Goal: Task Accomplishment & Management: Manage account settings

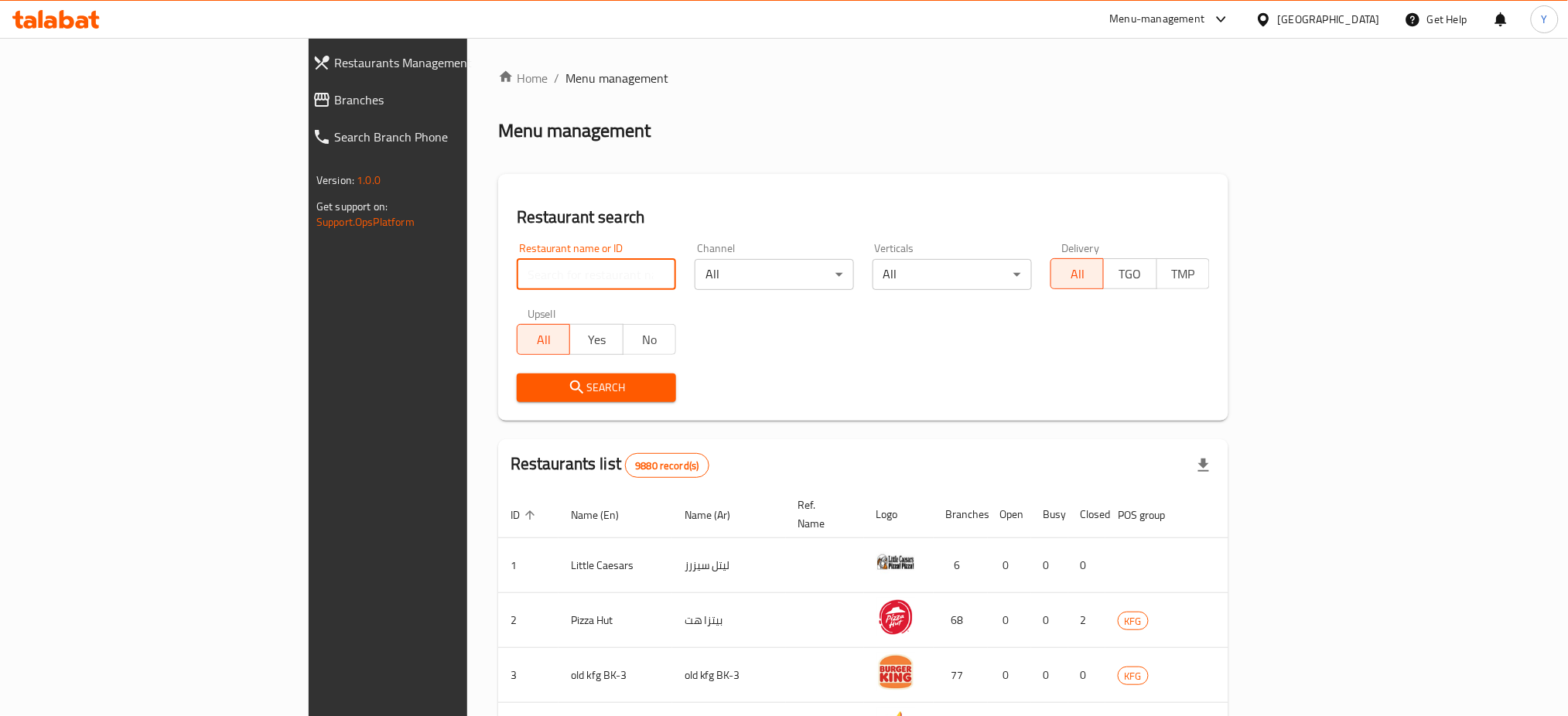
drag, startPoint x: 512, startPoint y: 273, endPoint x: 502, endPoint y: 273, distance: 10.0
click at [517, 273] on input "search" at bounding box center [596, 274] width 159 height 31
type input "mado"
click button "Search" at bounding box center [596, 388] width 159 height 28
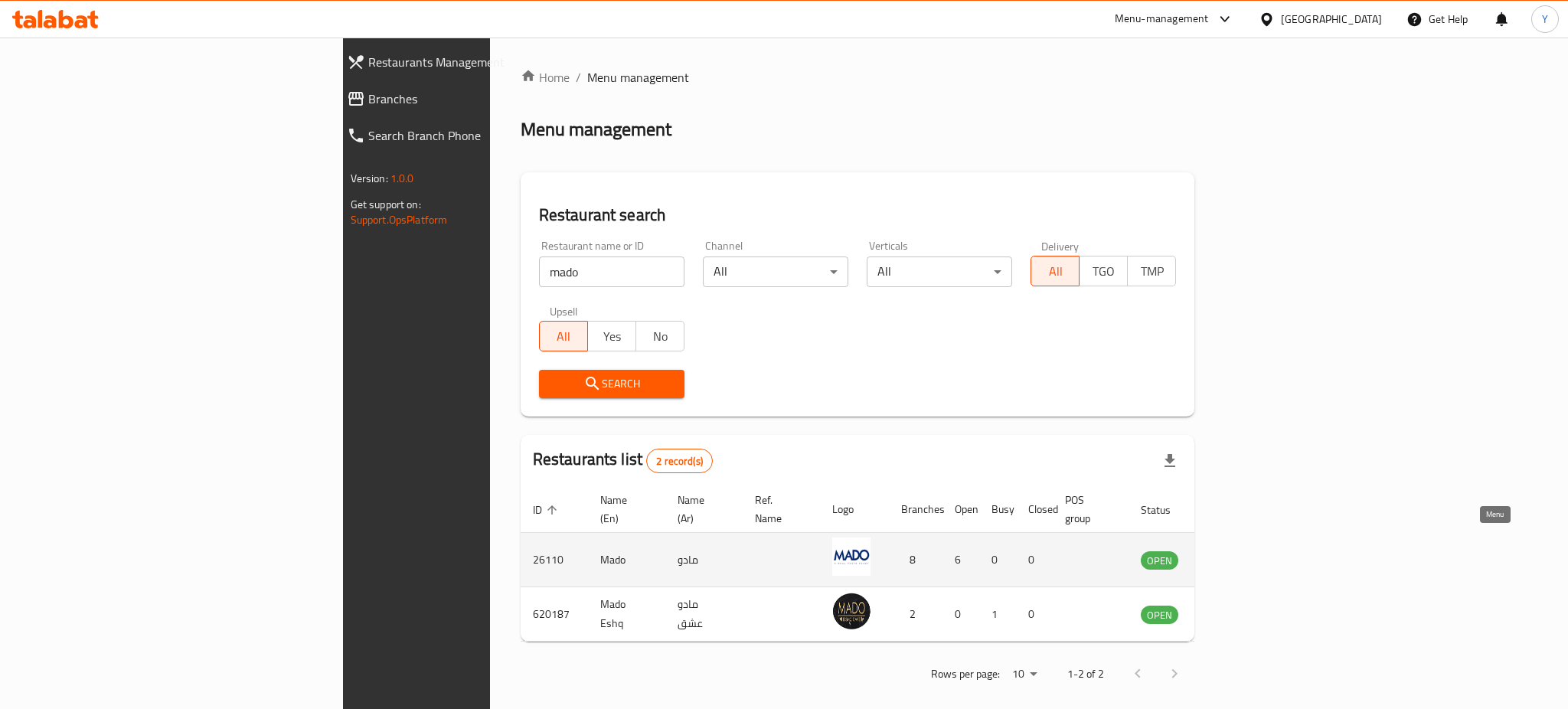
click at [1240, 551] on icon "enhanced table" at bounding box center [1230, 559] width 18 height 18
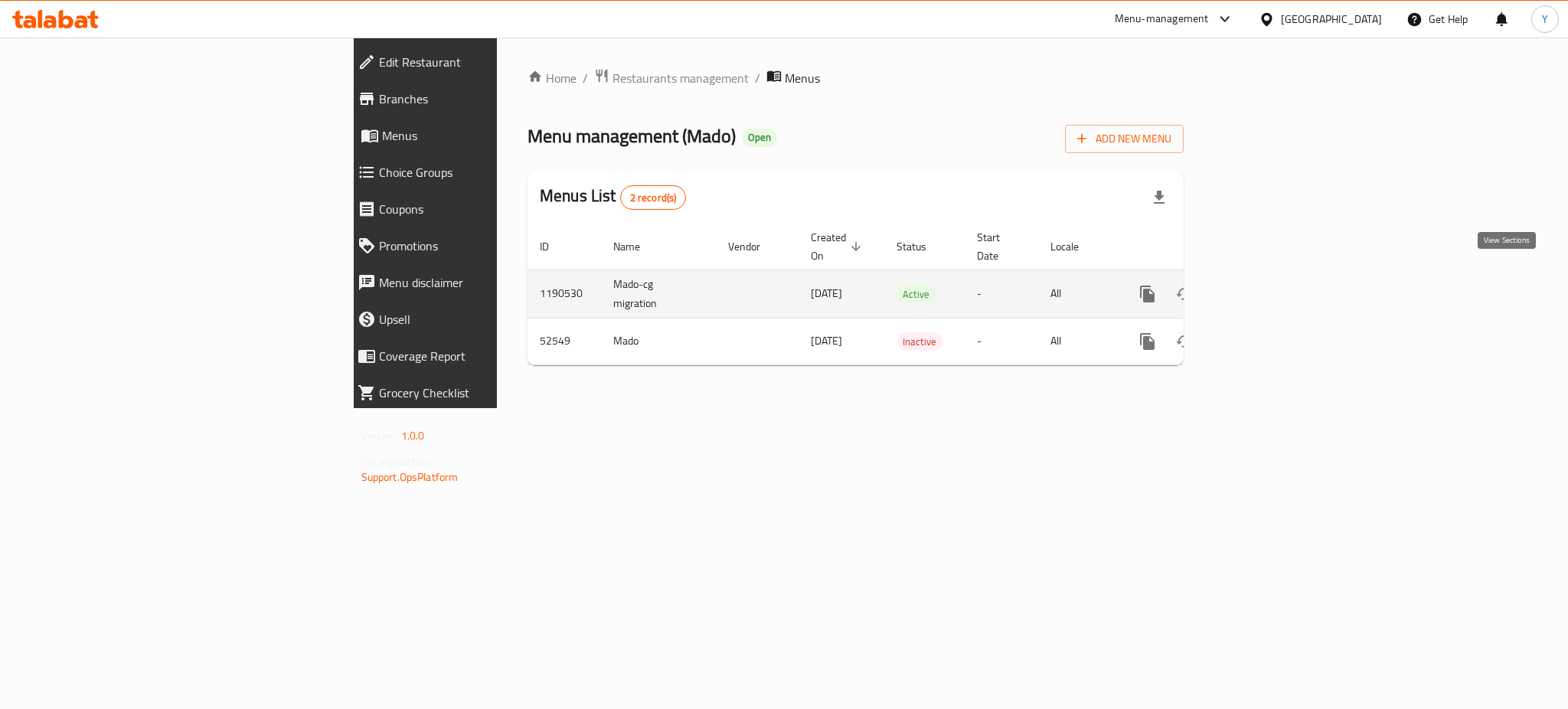
click at [1267, 285] on icon "enhanced table" at bounding box center [1258, 294] width 18 height 18
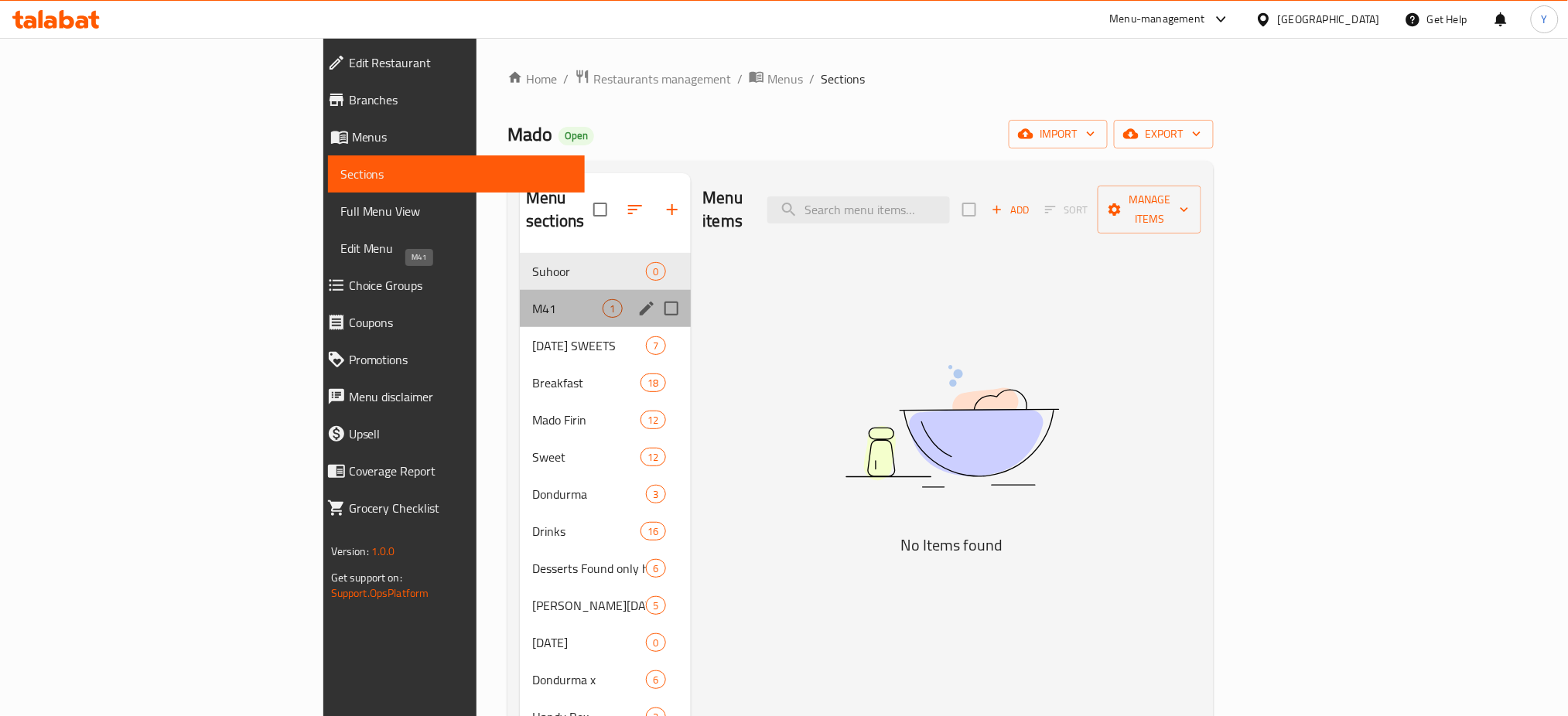
click at [532, 299] on span "M41" at bounding box center [567, 308] width 70 height 19
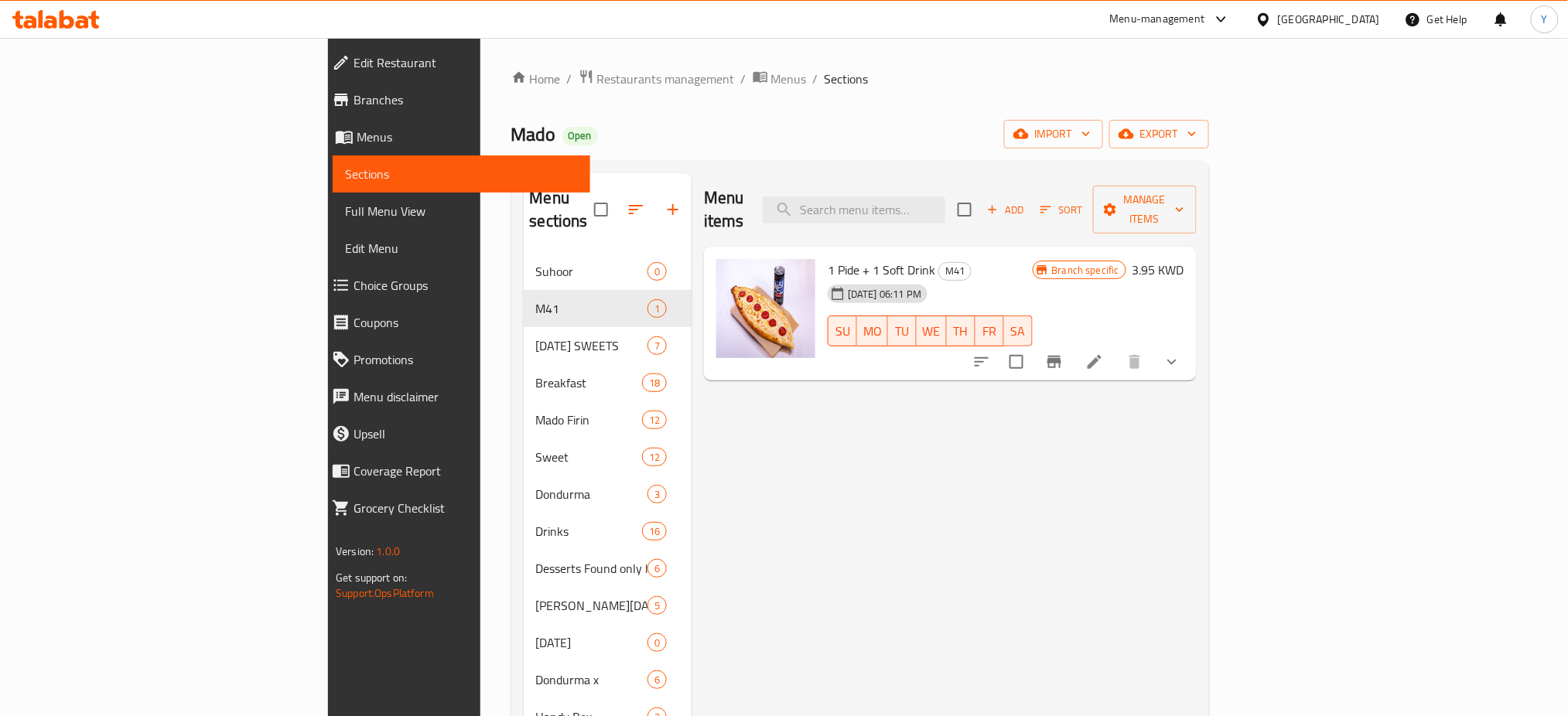
drag, startPoint x: 743, startPoint y: 240, endPoint x: 872, endPoint y: 256, distance: 130.0
click at [872, 256] on div "1 Pide + 1 Soft Drink M41 [DATE] 06:11 PM SU MO TU WE TH FR SA" at bounding box center [930, 314] width 217 height 123
click at [824, 177] on div "Menu items Add Sort Manage items" at bounding box center [950, 210] width 493 height 74
drag, startPoint x: 1461, startPoint y: 246, endPoint x: 1496, endPoint y: 256, distance: 36.4
click at [1184, 259] on h6 "3.95 KWD" at bounding box center [1158, 270] width 52 height 21
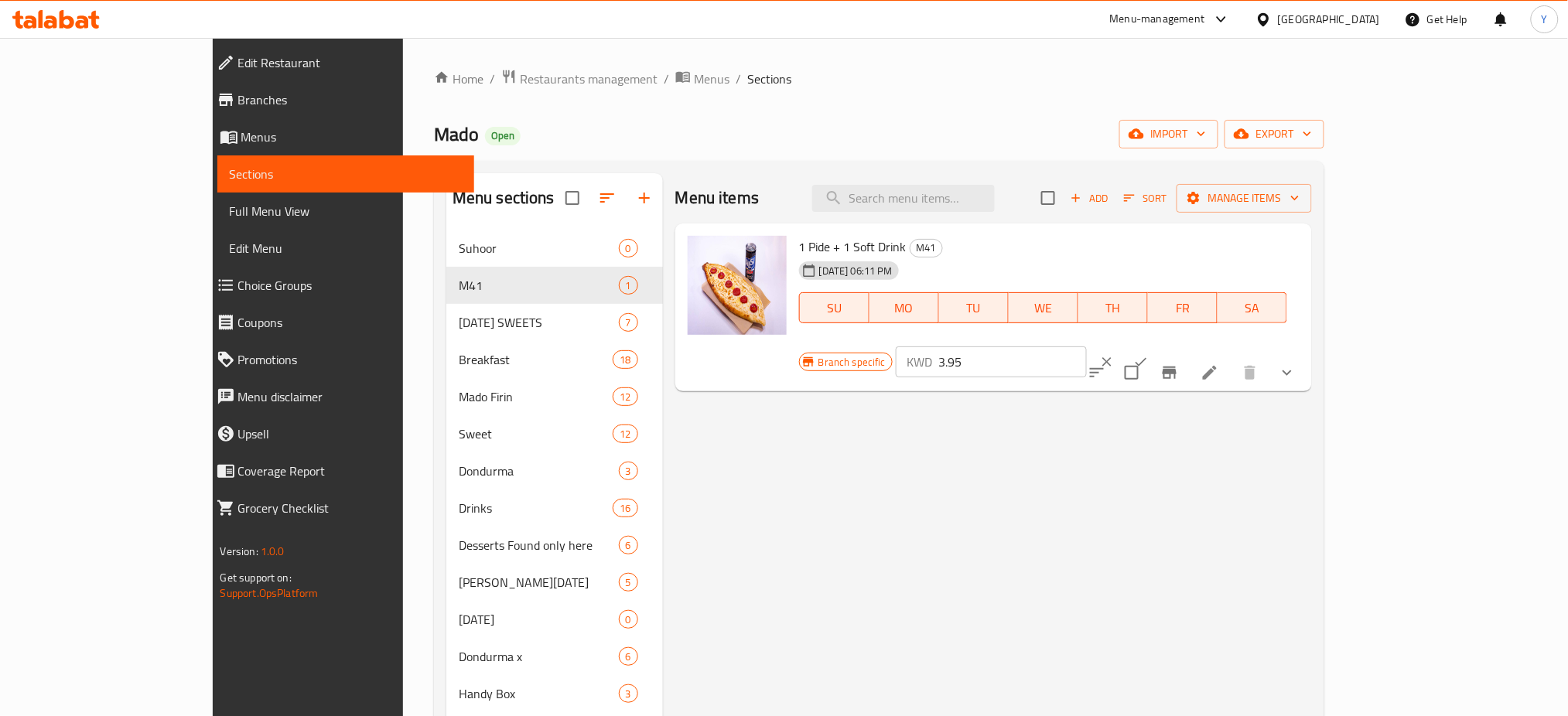
click at [1115, 354] on icon "clear" at bounding box center [1106, 362] width 15 height 15
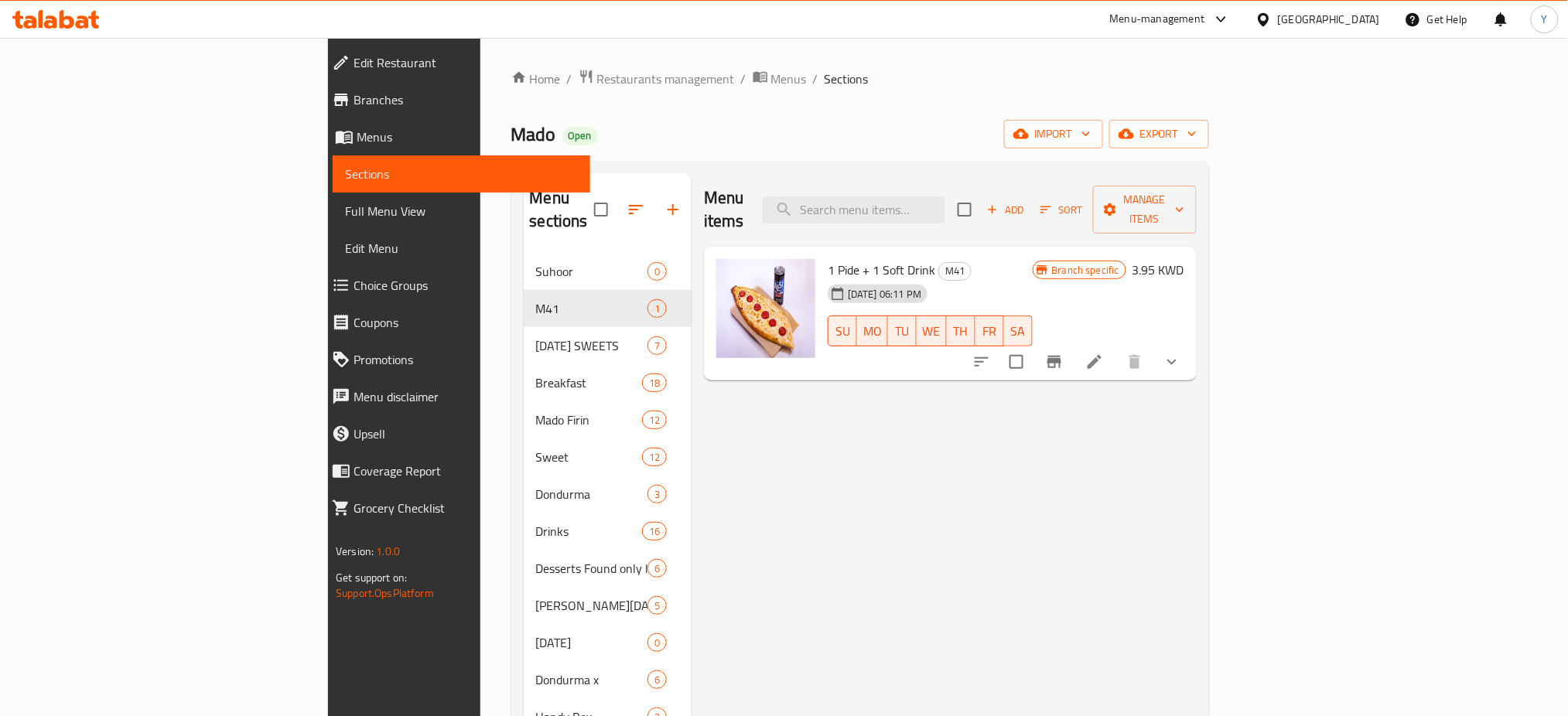
click at [1197, 437] on div "Menu items Add Sort Manage items 1 Pide + 1 Soft Drink M41 [DATE] 06:11 PM SU M…" at bounding box center [944, 569] width 505 height 792
click at [1079, 437] on div "Menu items Add Sort Manage items 1 Pide + 1 Soft Drink M41 [DATE] 06:11 PM SU M…" at bounding box center [944, 569] width 505 height 792
